Goal: Communication & Community: Answer question/provide support

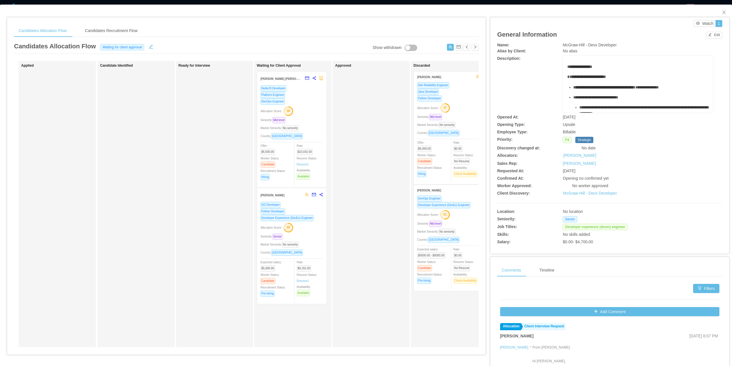
click at [310, 226] on div "Allocation Score: 68" at bounding box center [291, 226] width 63 height 9
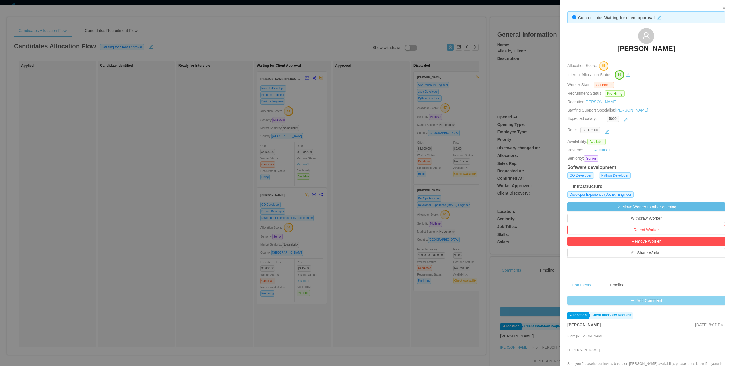
click at [637, 304] on button "Add Comment" at bounding box center [646, 300] width 158 height 9
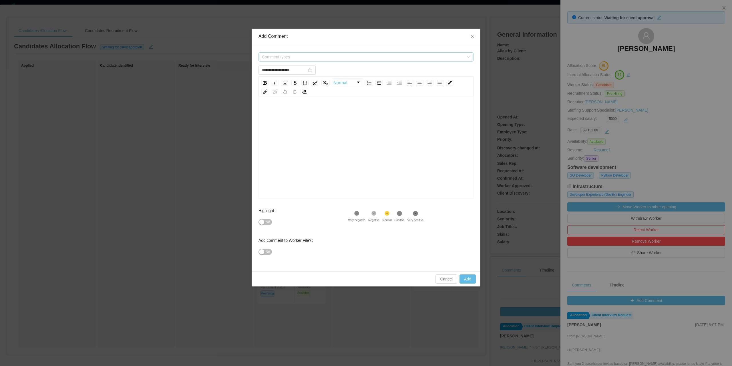
click at [346, 52] on span "Comment types" at bounding box center [365, 56] width 215 height 9
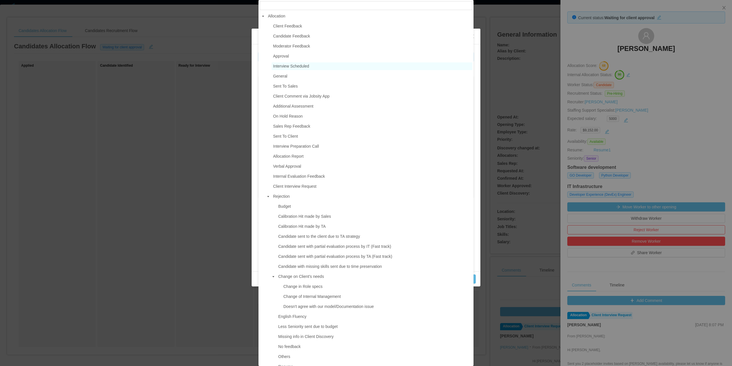
type input "**********"
click at [292, 38] on span "Candidate Feedback" at bounding box center [291, 36] width 37 height 5
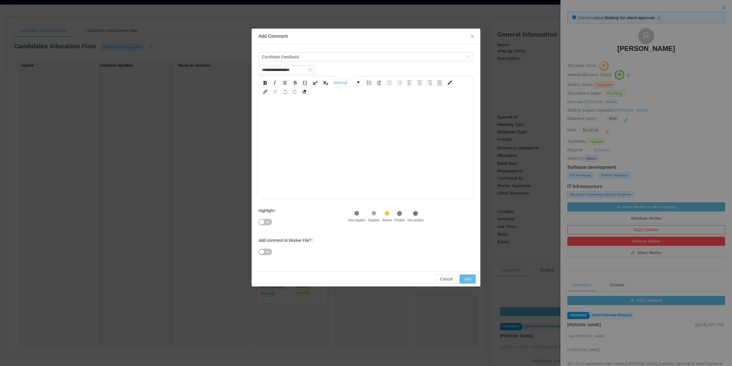
click at [300, 122] on div "rdw-editor" at bounding box center [366, 156] width 206 height 100
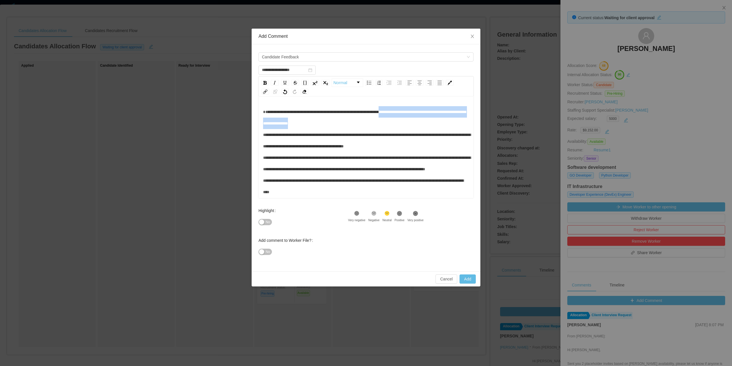
drag, startPoint x: 356, startPoint y: 126, endPoint x: 397, endPoint y: 114, distance: 42.8
click at [397, 114] on div "rdw-editor" at bounding box center [366, 180] width 206 height 149
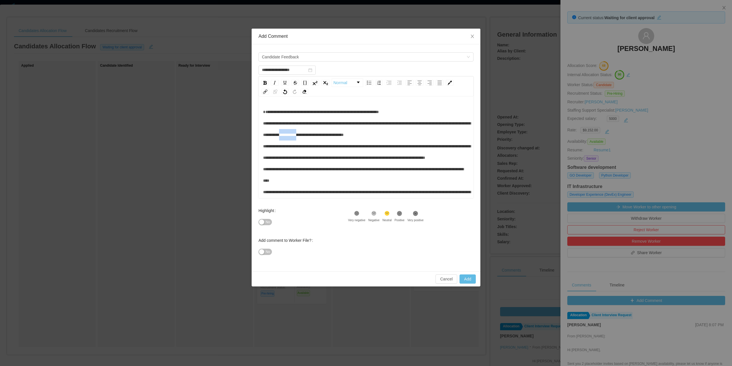
drag, startPoint x: 361, startPoint y: 136, endPoint x: 338, endPoint y: 140, distance: 22.7
click at [338, 140] on div "rdw-editor" at bounding box center [366, 174] width 206 height 137
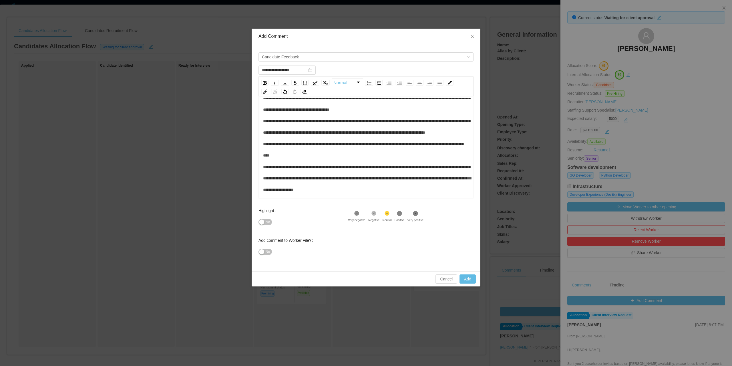
scroll to position [29, 0]
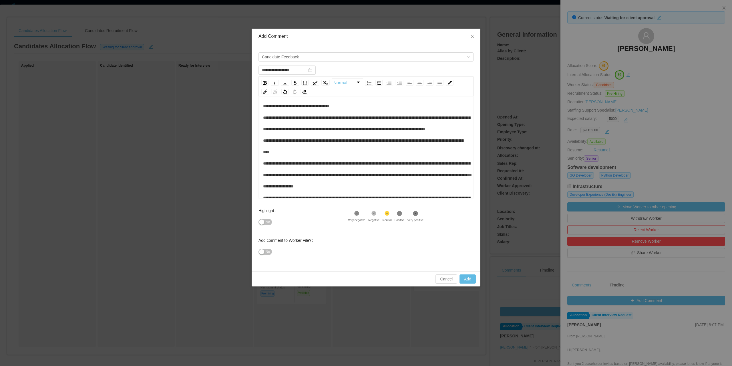
drag, startPoint x: 343, startPoint y: 141, endPoint x: 312, endPoint y: 145, distance: 30.8
click at [312, 145] on div "rdw-editor" at bounding box center [366, 145] width 206 height 137
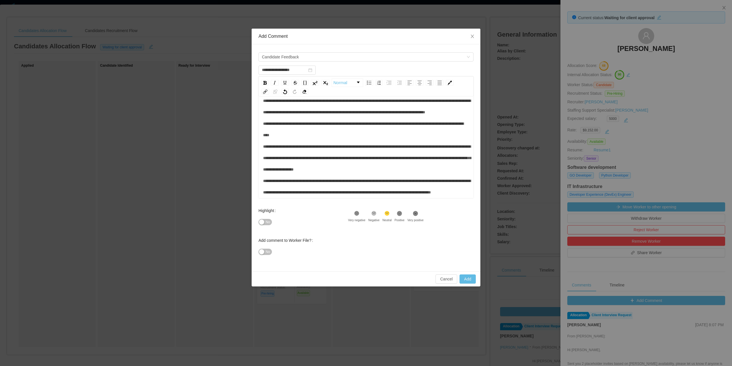
scroll to position [68, 0]
click at [340, 191] on div "rdw-editor" at bounding box center [366, 129] width 206 height 137
click at [268, 221] on span "No" at bounding box center [268, 222] width 4 height 6
click at [254, 256] on div "**********" at bounding box center [366, 157] width 229 height 227
click at [267, 259] on div "Add comment to Worker File? No" at bounding box center [302, 249] width 89 height 30
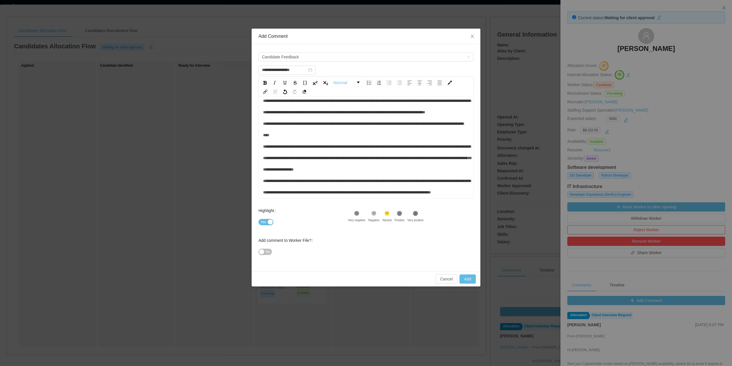
click at [266, 248] on button "No" at bounding box center [264, 251] width 13 height 6
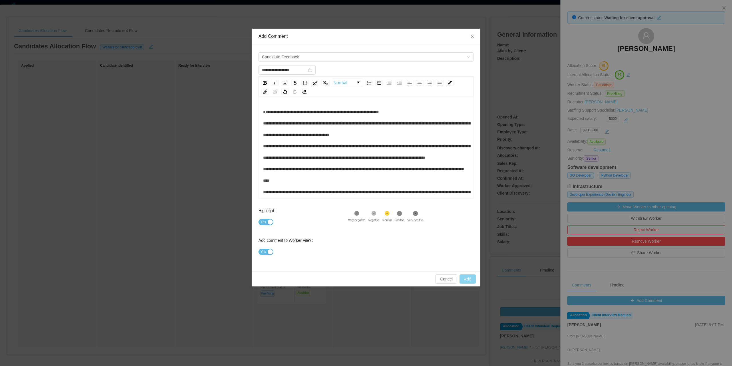
click at [470, 280] on button "Add" at bounding box center [467, 278] width 16 height 9
type input "**********"
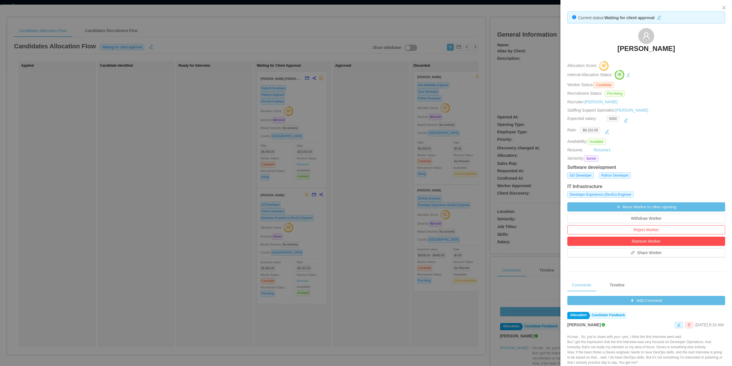
click at [407, 123] on div at bounding box center [366, 183] width 732 height 366
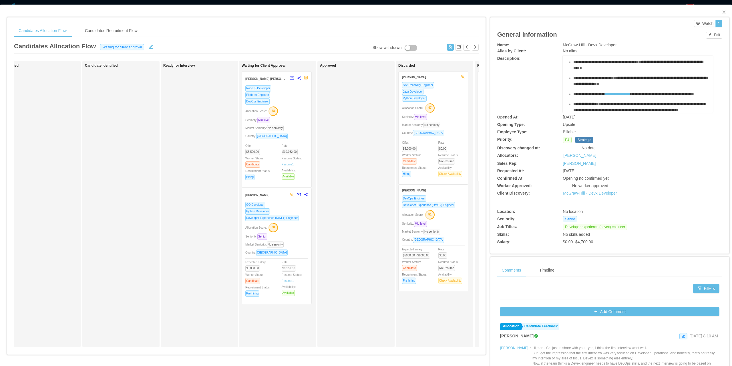
scroll to position [257, 0]
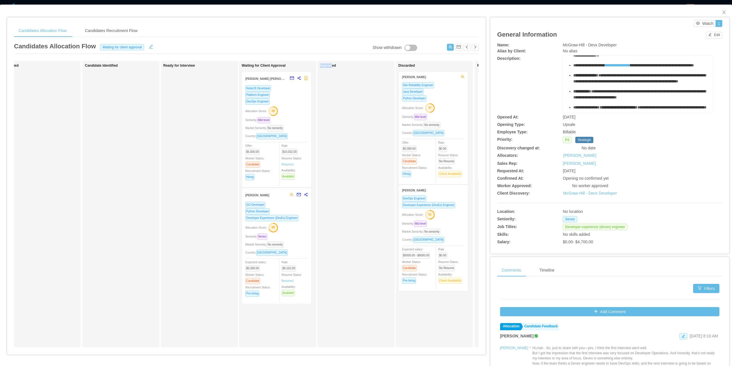
drag, startPoint x: 319, startPoint y: 351, endPoint x: 332, endPoint y: 352, distance: 12.9
click at [331, 351] on div "Applied Candidate Identified Ready for Interview Waiting for Client Approval [P…" at bounding box center [246, 206] width 465 height 290
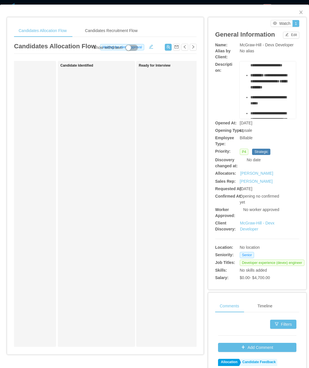
scroll to position [540, 0]
